Goal: Communication & Community: Answer question/provide support

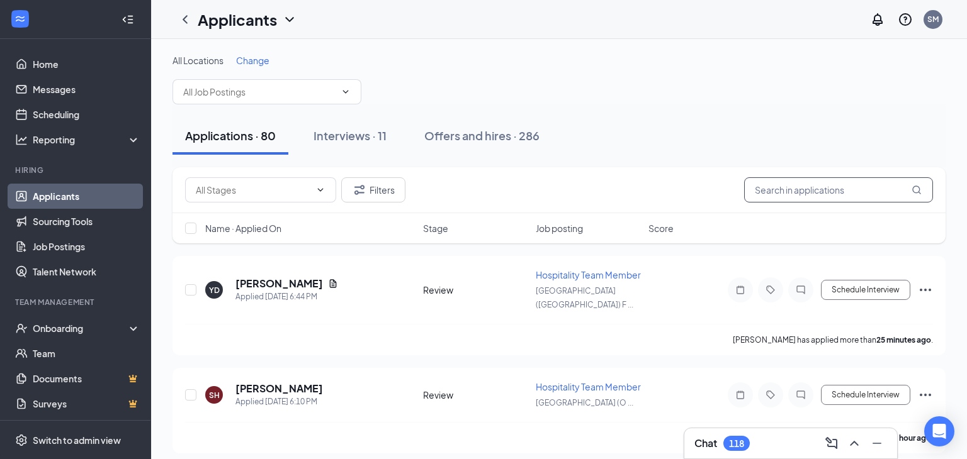
click at [782, 193] on input "text" at bounding box center [838, 189] width 189 height 25
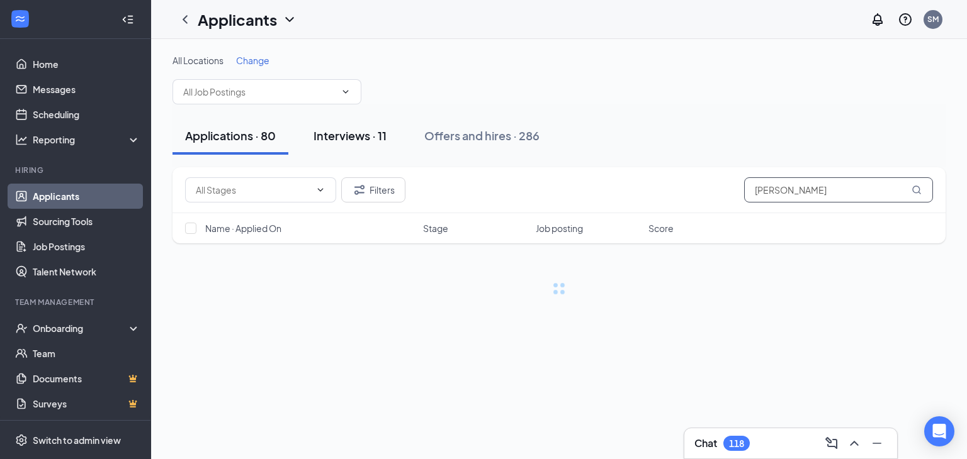
type input "[PERSON_NAME]"
click at [365, 139] on div "Interviews · 11" at bounding box center [349, 136] width 73 height 16
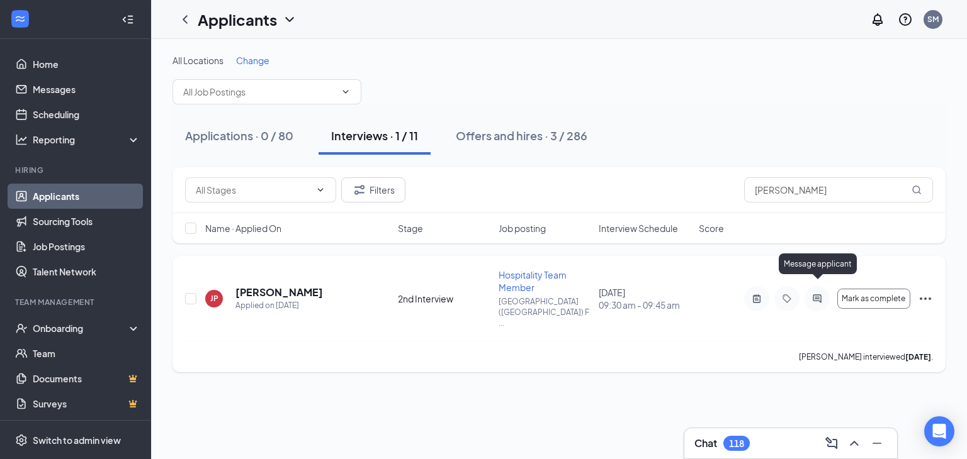
click at [813, 295] on icon "ActiveChat" at bounding box center [817, 299] width 8 height 8
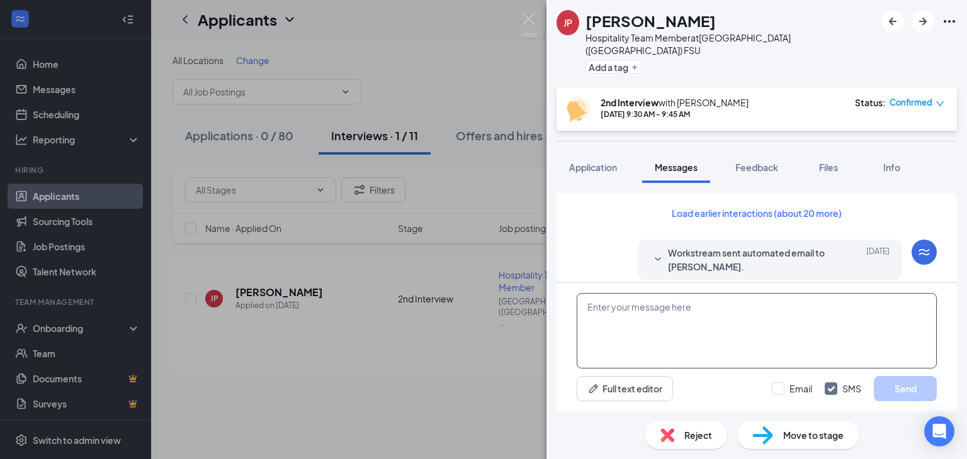
click at [719, 349] on textarea at bounding box center [756, 331] width 360 height 76
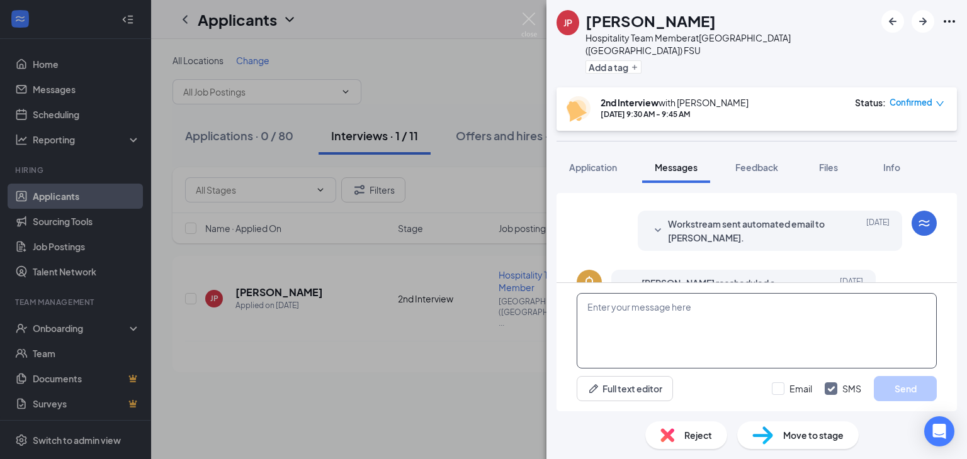
scroll to position [675, 0]
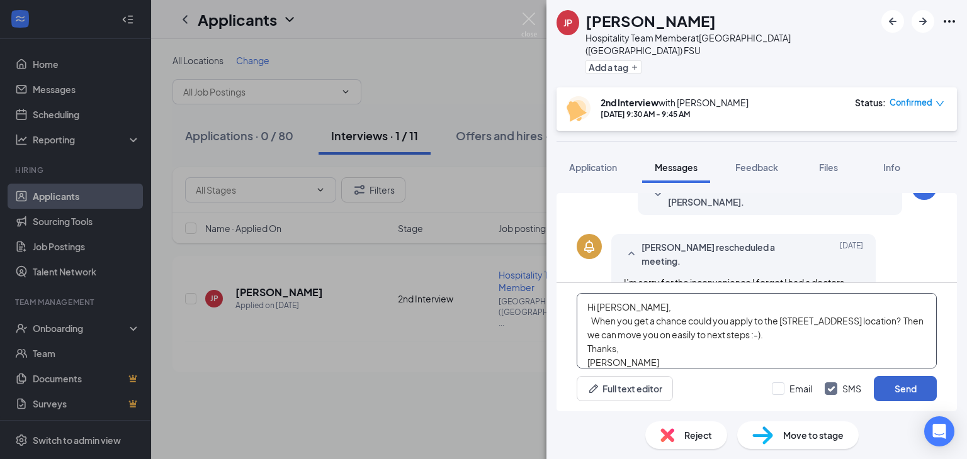
type textarea "Hi [PERSON_NAME], When you get a chance could you apply to the [STREET_ADDRESS]…"
click at [884, 393] on button "Send" at bounding box center [905, 388] width 63 height 25
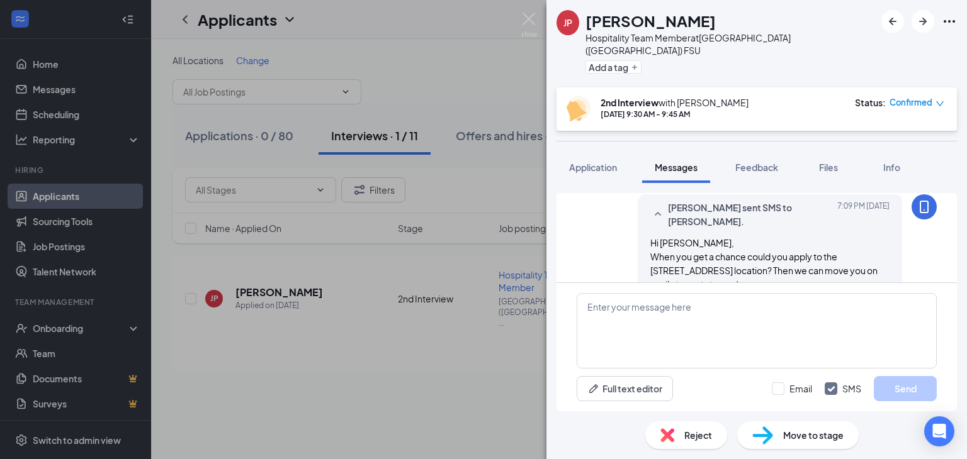
scroll to position [826, 0]
click at [526, 17] on img at bounding box center [529, 25] width 16 height 25
